Goal: Task Accomplishment & Management: Use online tool/utility

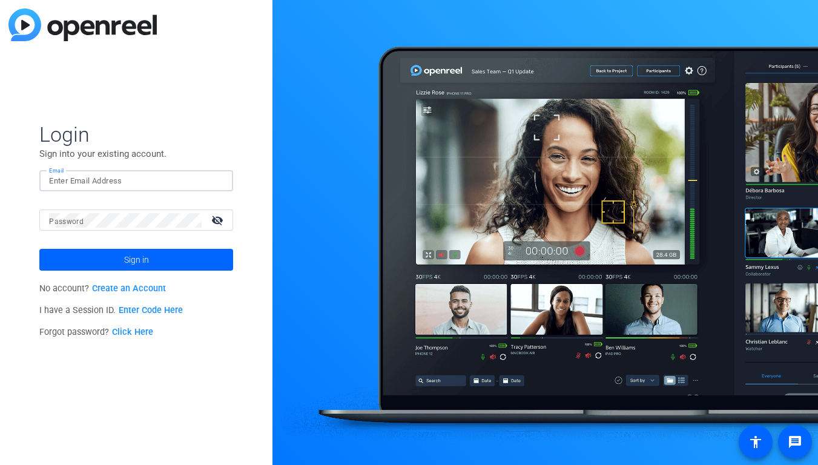
type input "[PERSON_NAME][EMAIL_ADDRESS][PERSON_NAME][DOMAIN_NAME]"
click at [136, 260] on button "Sign in" at bounding box center [136, 260] width 194 height 22
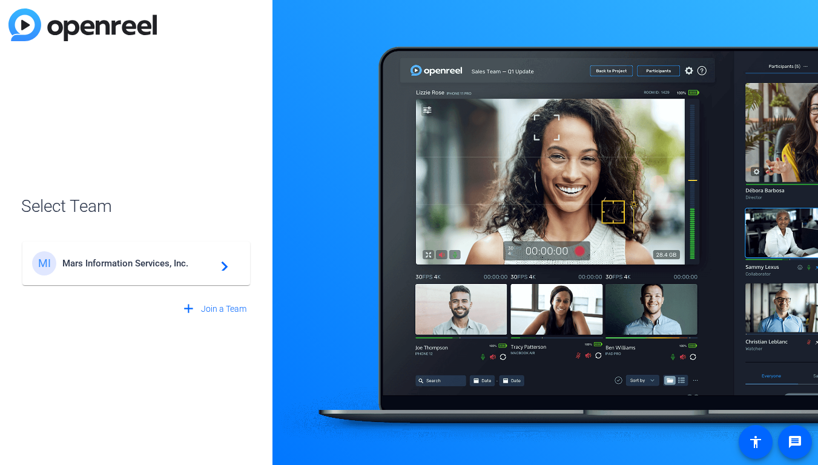
click at [119, 269] on div "MI Mars Information Services, Inc. navigate_next" at bounding box center [136, 263] width 208 height 24
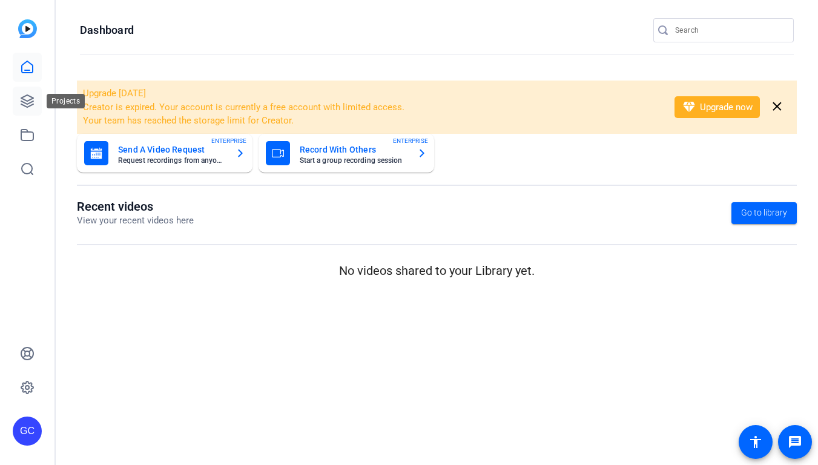
click at [30, 101] on icon at bounding box center [27, 101] width 15 height 15
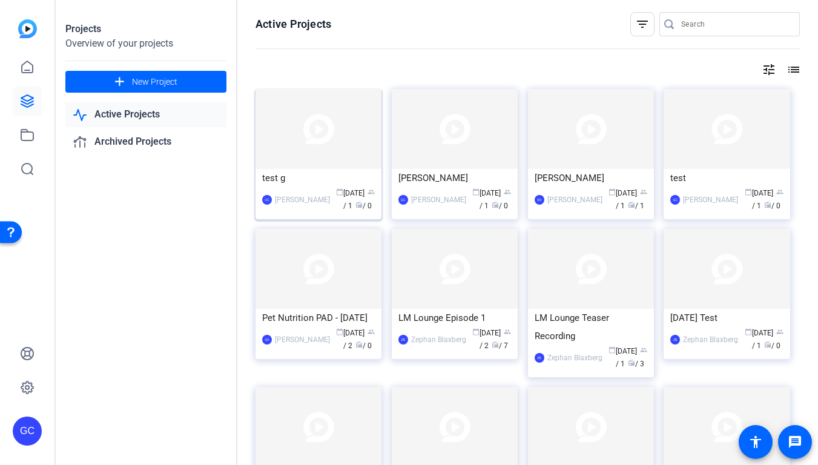
click at [322, 162] on img at bounding box center [318, 129] width 126 height 80
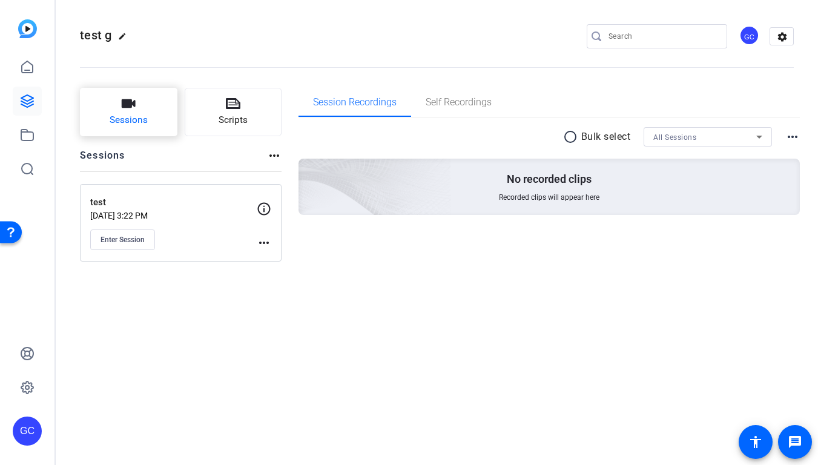
click at [147, 121] on span "Sessions" at bounding box center [129, 120] width 38 height 14
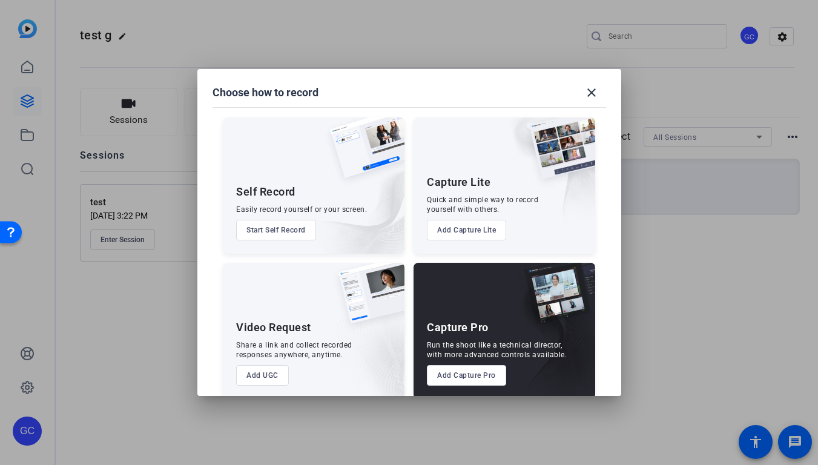
click at [280, 228] on button "Start Self Record" at bounding box center [276, 230] width 80 height 21
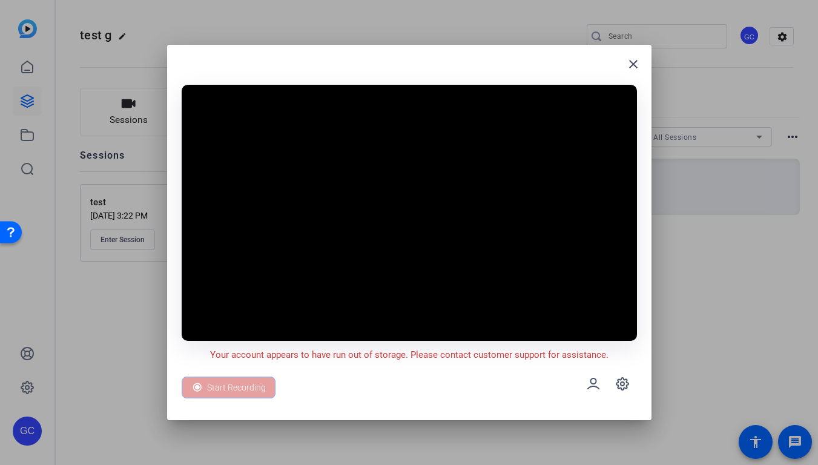
click at [243, 385] on div "Start Recording" at bounding box center [229, 388] width 94 height 22
click at [633, 59] on mat-icon "close" at bounding box center [633, 64] width 15 height 15
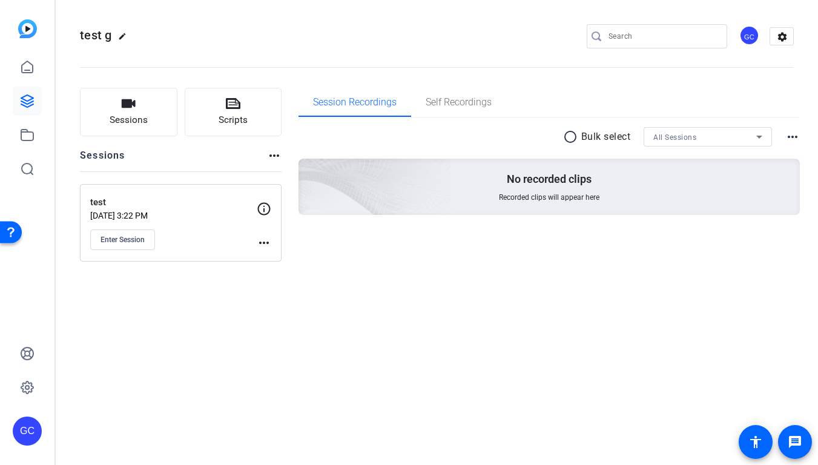
click at [753, 35] on div "GC" at bounding box center [749, 35] width 20 height 20
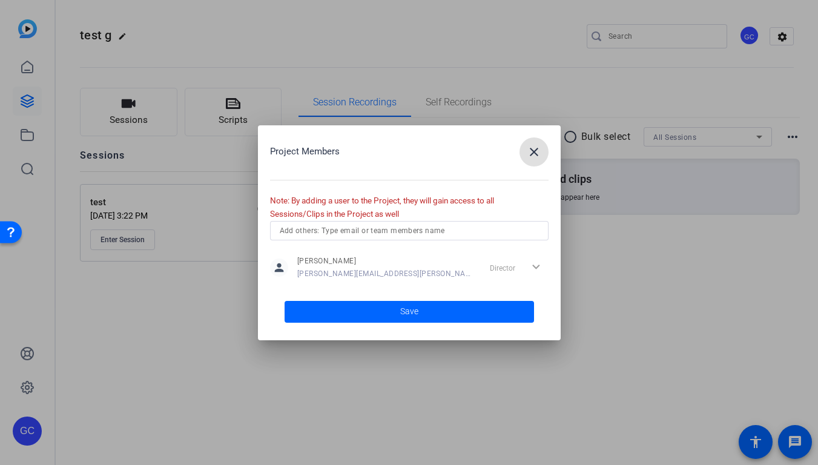
click at [537, 150] on mat-icon "close" at bounding box center [534, 152] width 15 height 15
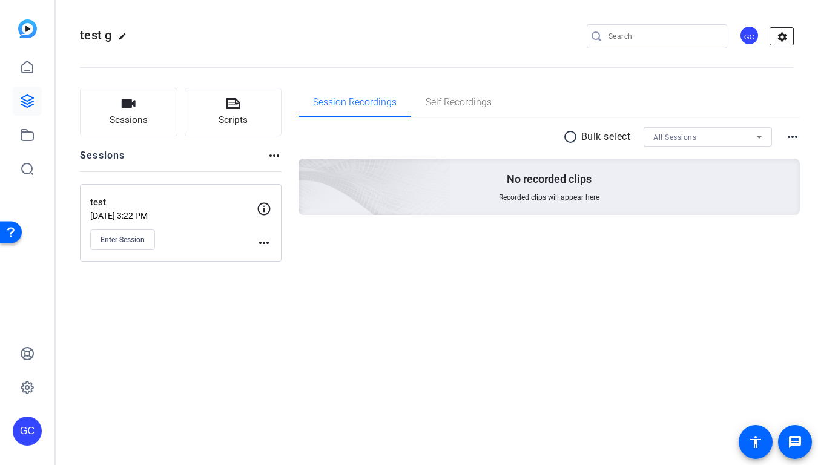
click at [777, 36] on mat-icon "settings" at bounding box center [782, 37] width 24 height 18
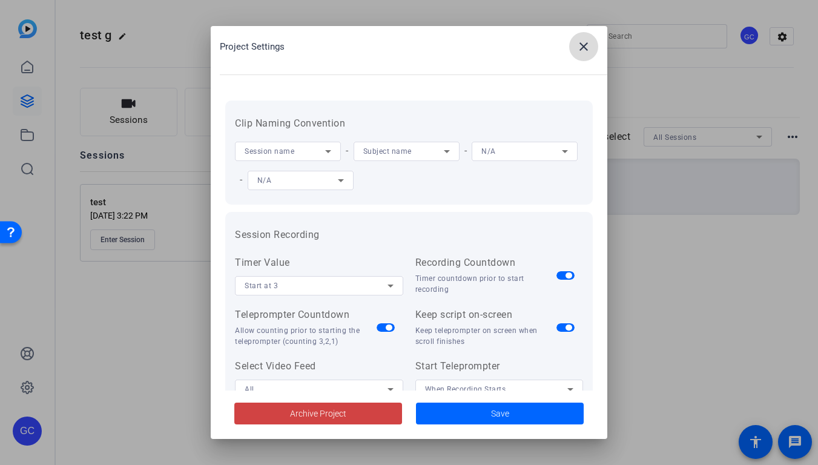
click at [581, 54] on span at bounding box center [583, 46] width 29 height 29
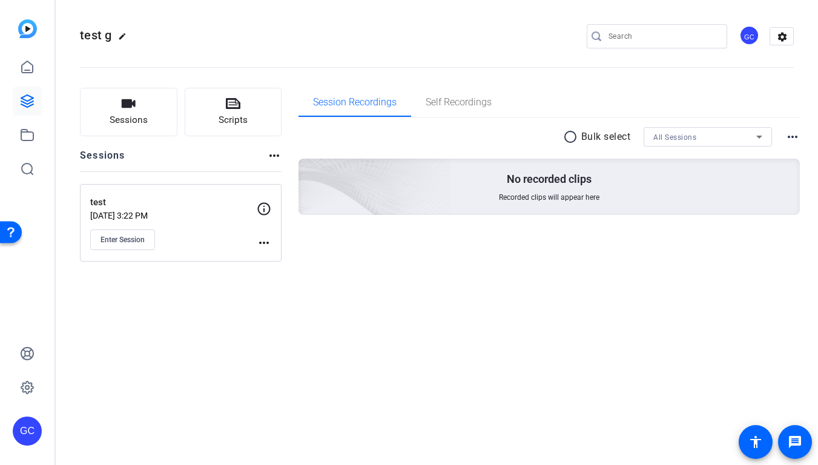
click at [25, 429] on div "GC" at bounding box center [27, 431] width 29 height 29
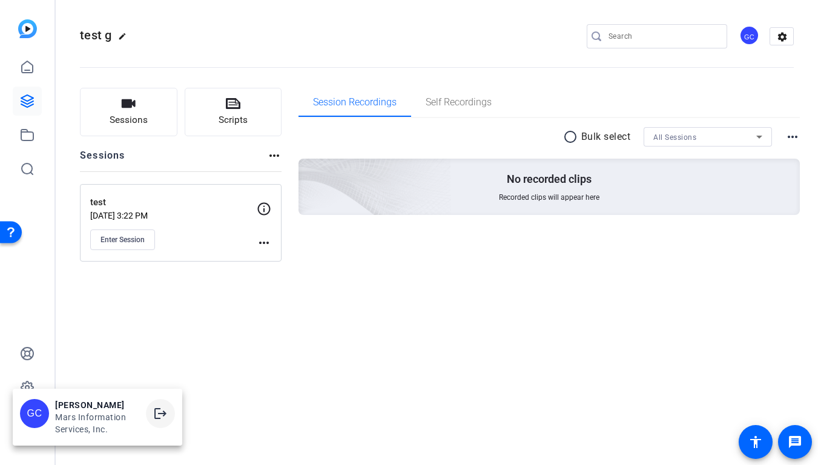
click at [159, 413] on mat-icon "logout" at bounding box center [160, 413] width 15 height 15
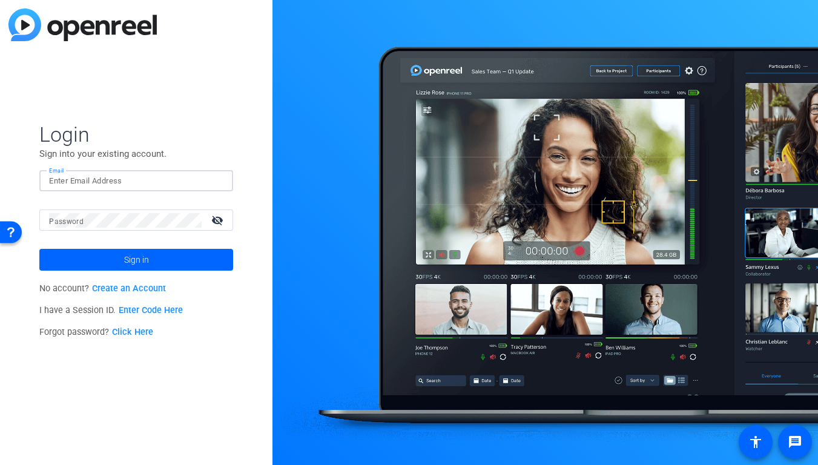
type input "[PERSON_NAME][EMAIL_ADDRESS][PERSON_NAME][DOMAIN_NAME]"
click at [131, 260] on span "Sign in" at bounding box center [136, 260] width 25 height 30
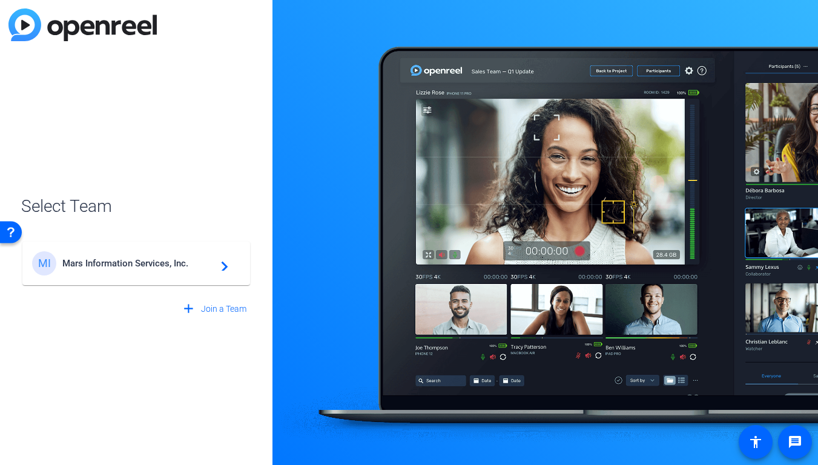
click at [131, 260] on span "Mars Information Services, Inc." at bounding box center [137, 263] width 151 height 11
